Goal: Subscribe to service/newsletter

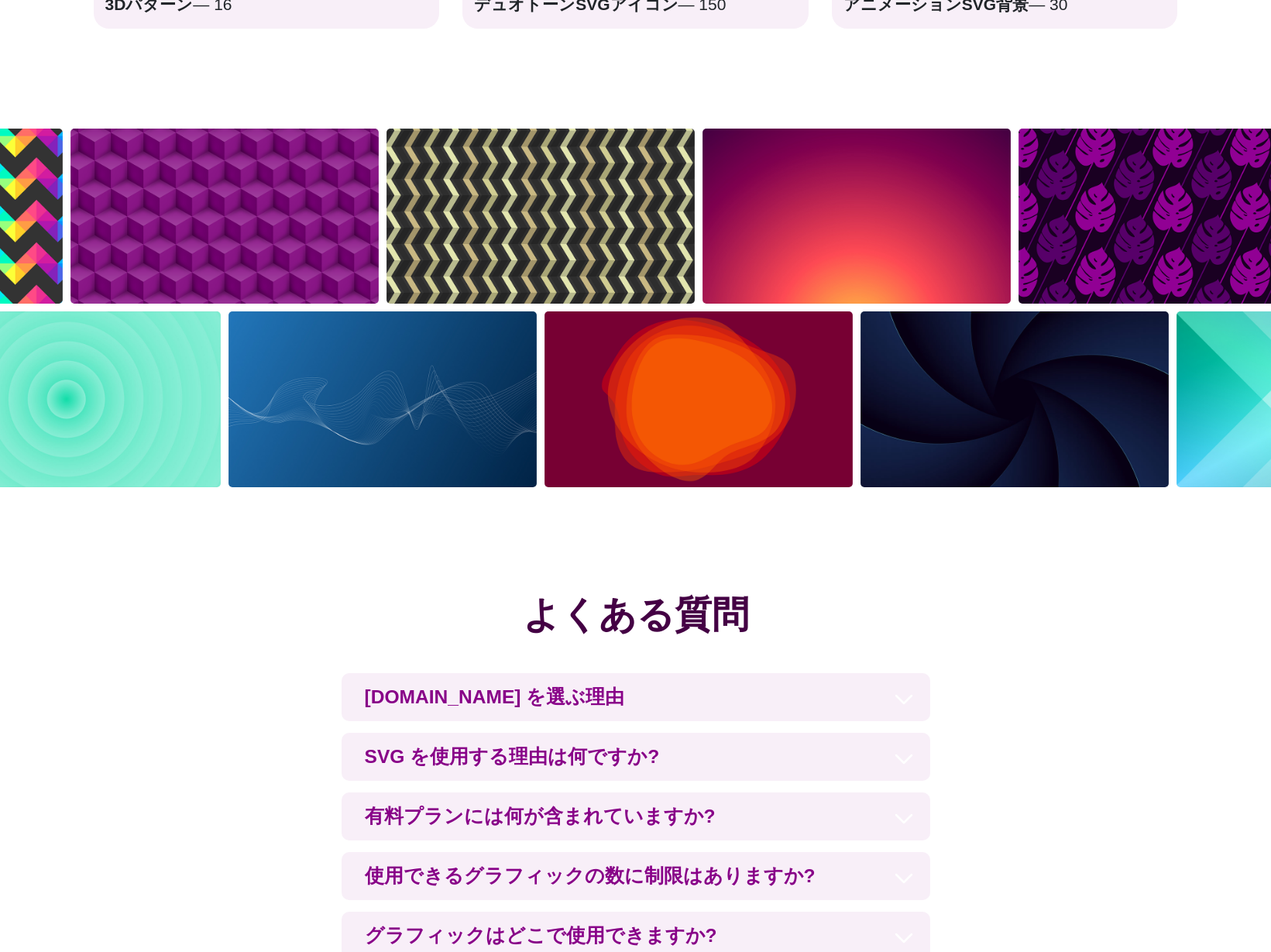
scroll to position [3354, 0]
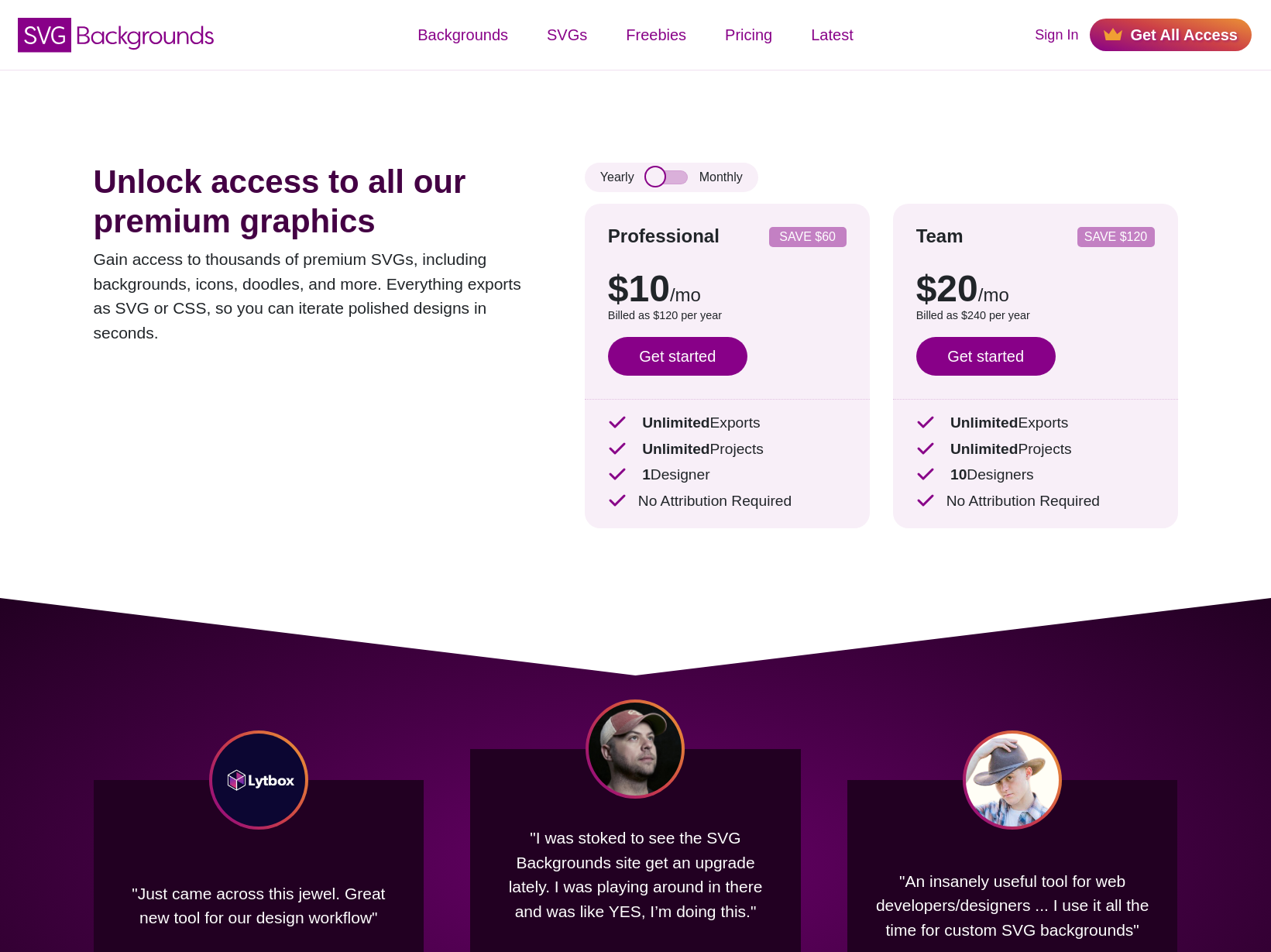
click at [682, 179] on input "checkbox" at bounding box center [666, 177] width 41 height 14
click at [659, 180] on input "checkbox" at bounding box center [666, 177] width 41 height 14
click at [687, 177] on input "checkbox" at bounding box center [666, 177] width 41 height 14
click at [643, 176] on div "Yearly Monthly" at bounding box center [672, 177] width 174 height 29
click at [649, 174] on input "checkbox" at bounding box center [666, 177] width 41 height 14
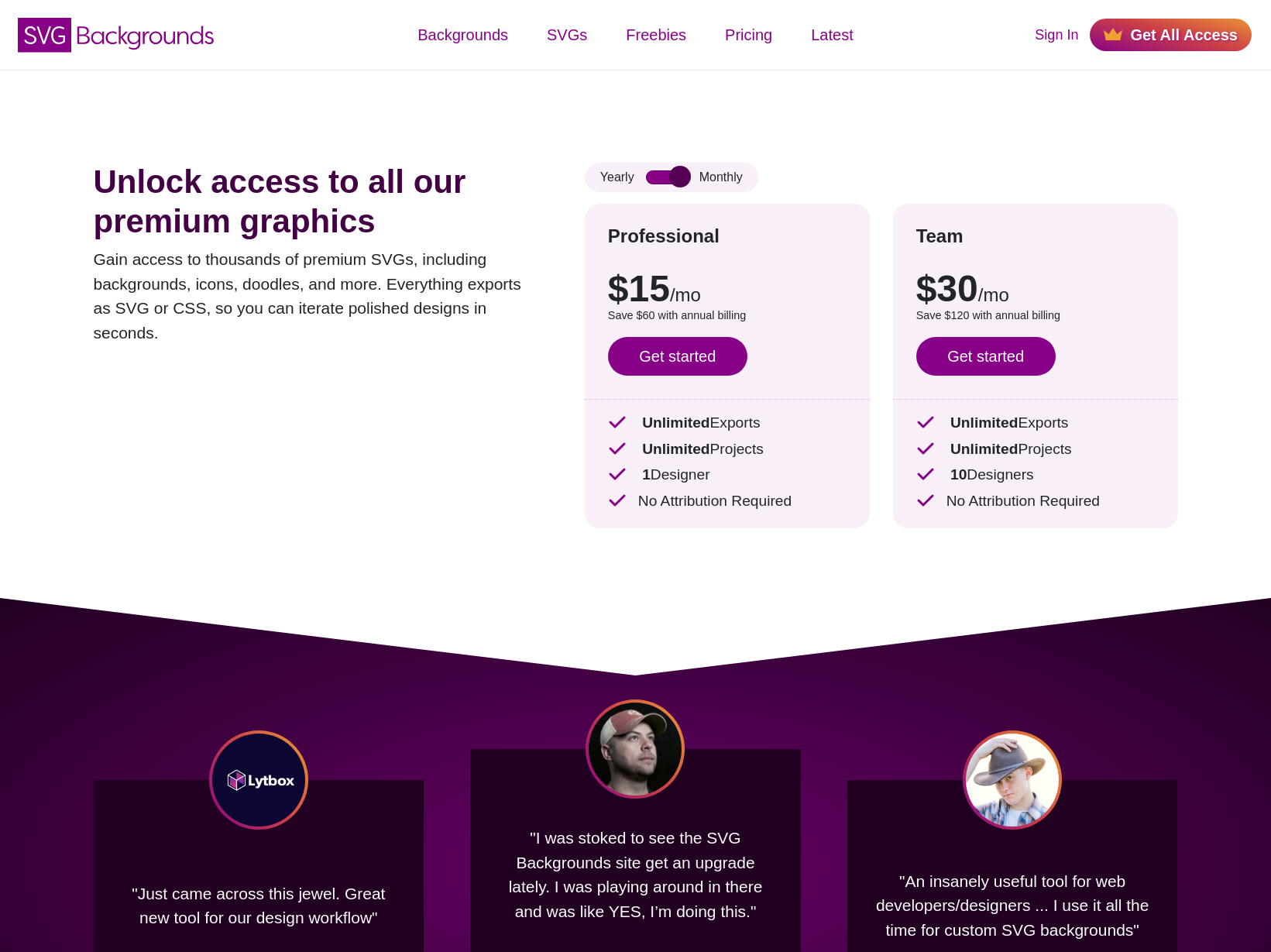
checkbox input "false"
drag, startPoint x: 130, startPoint y: 39, endPoint x: 153, endPoint y: 39, distance: 23.0
click at [130, 39] on icon "SVG Backgrounds Logo" at bounding box center [116, 35] width 201 height 39
